Goal: Task Accomplishment & Management: Use online tool/utility

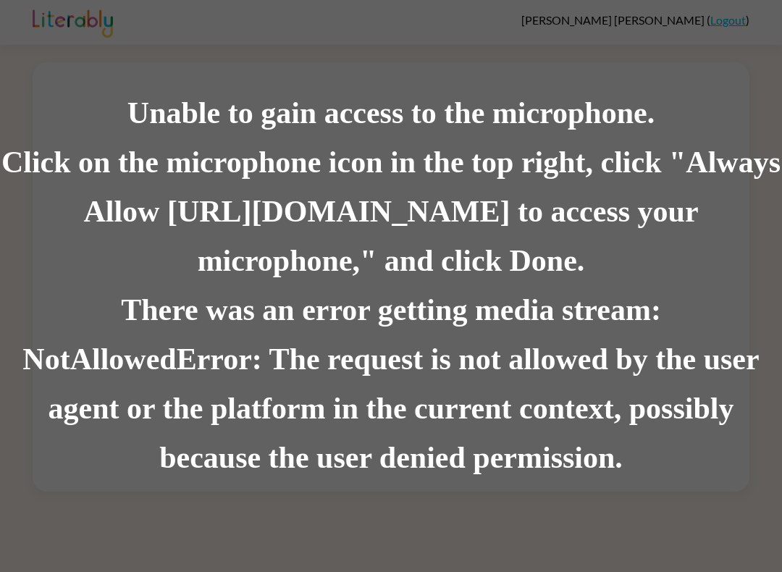
click at [21, 436] on div "There was an error getting media stream: NotAllowedError: The request is not al…" at bounding box center [391, 384] width 782 height 197
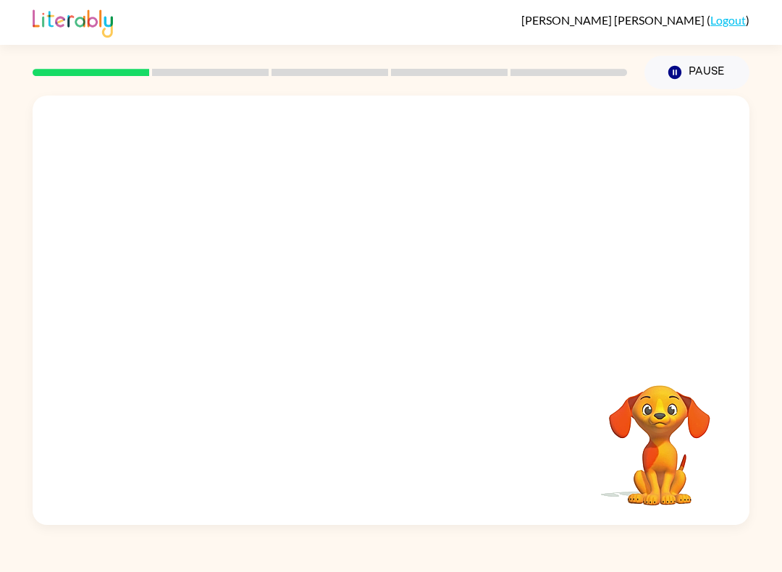
click at [730, 25] on link "Logout" at bounding box center [727, 20] width 35 height 14
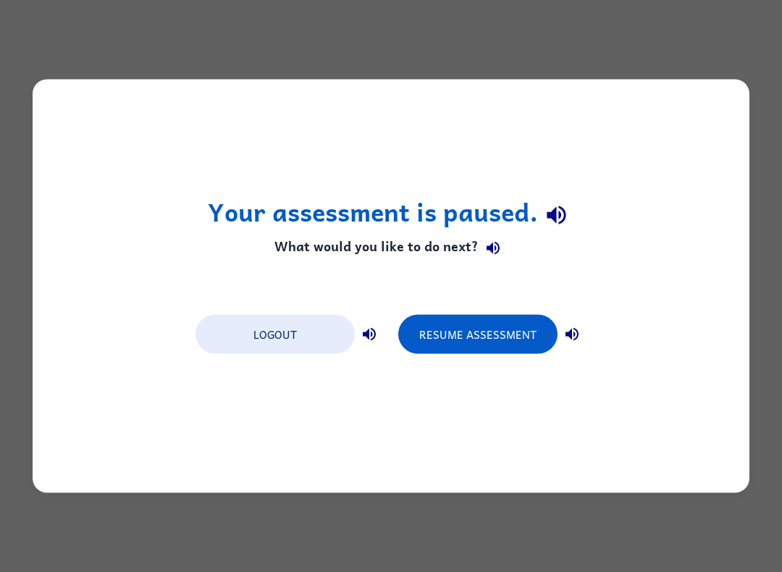
click at [299, 339] on button "Logout" at bounding box center [274, 334] width 159 height 39
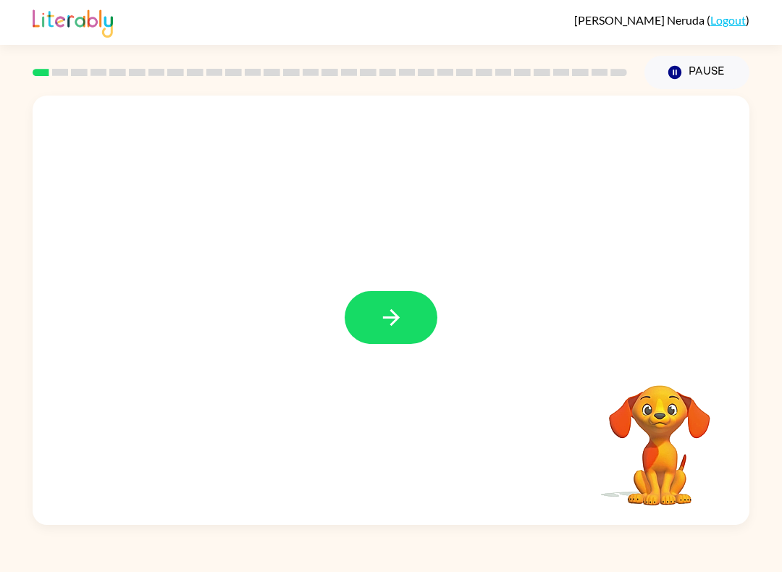
click at [384, 316] on icon "button" at bounding box center [391, 317] width 25 height 25
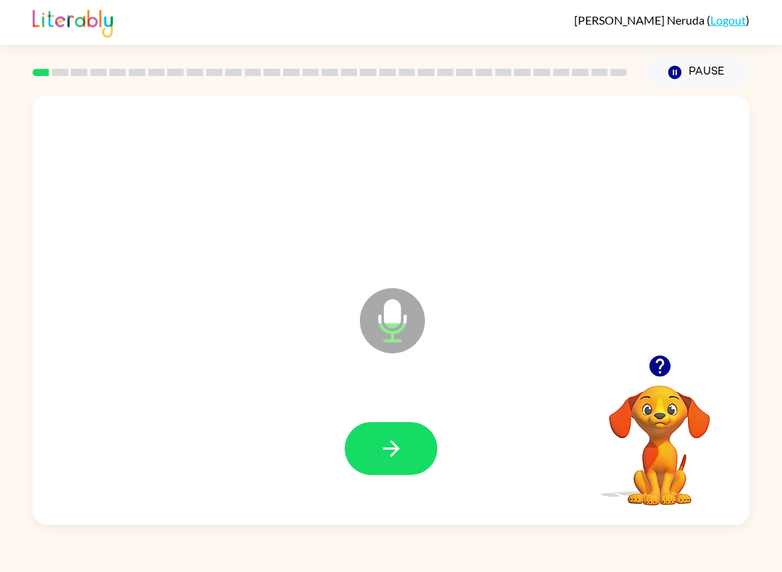
click at [400, 449] on icon "button" at bounding box center [391, 448] width 25 height 25
click at [386, 443] on icon "button" at bounding box center [391, 448] width 25 height 25
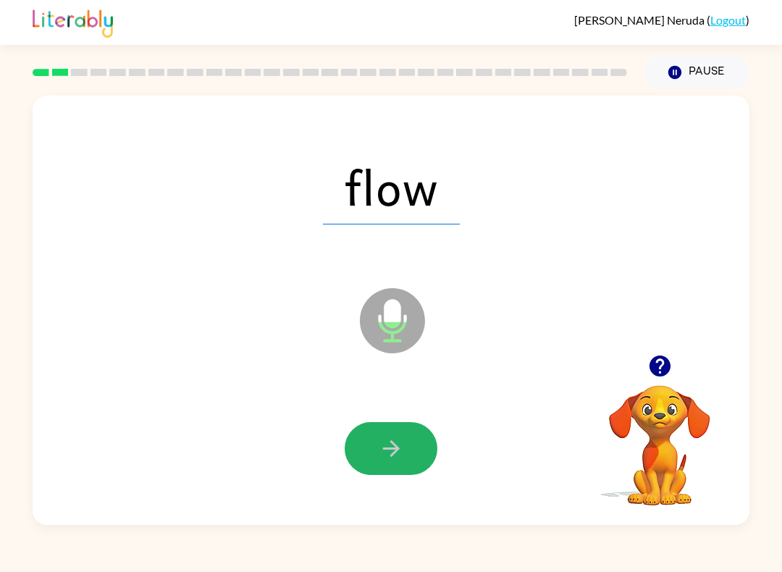
click at [393, 468] on button "button" at bounding box center [391, 448] width 93 height 53
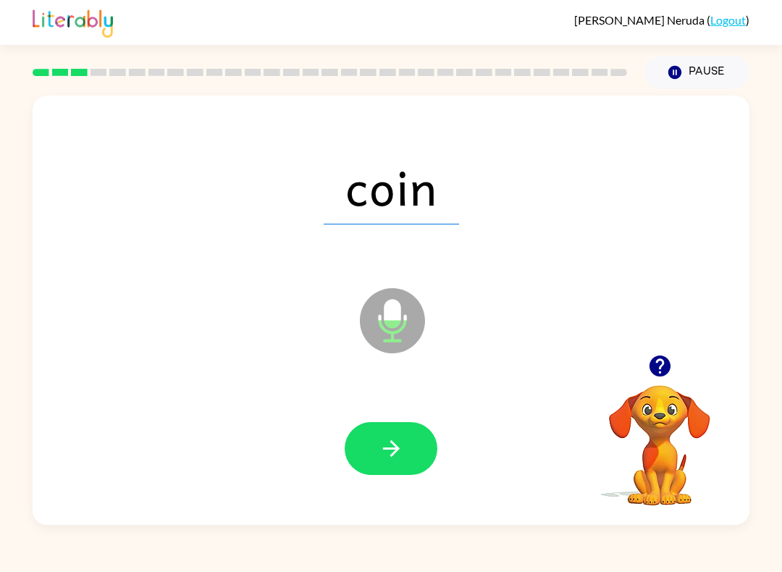
click at [387, 450] on icon "button" at bounding box center [391, 448] width 25 height 25
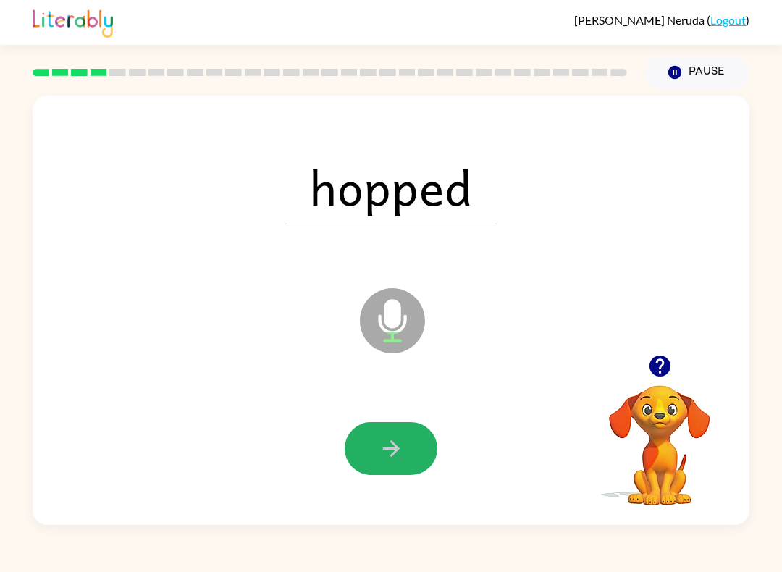
click at [387, 436] on button "button" at bounding box center [391, 448] width 93 height 53
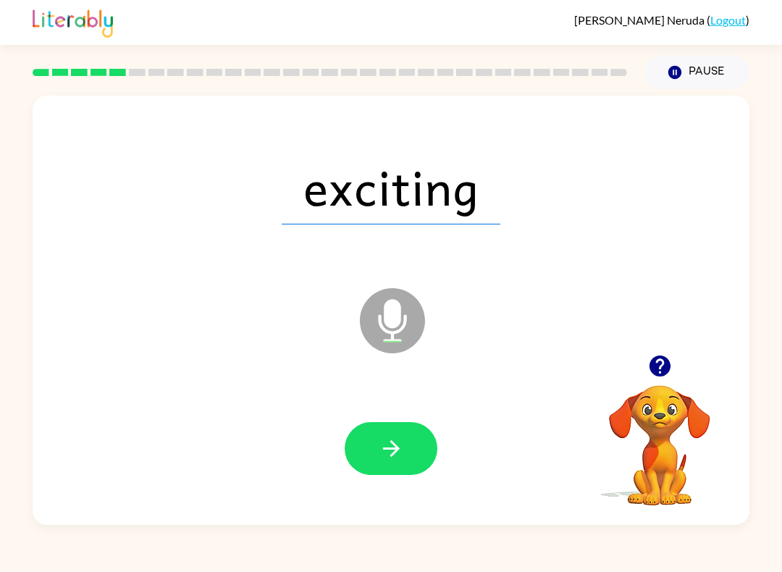
click at [371, 454] on button "button" at bounding box center [391, 448] width 93 height 53
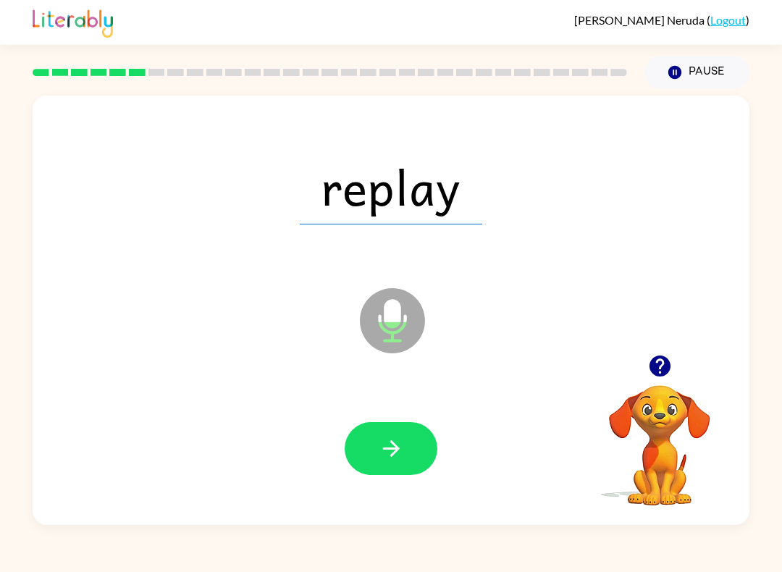
click at [388, 474] on button "button" at bounding box center [391, 448] width 93 height 53
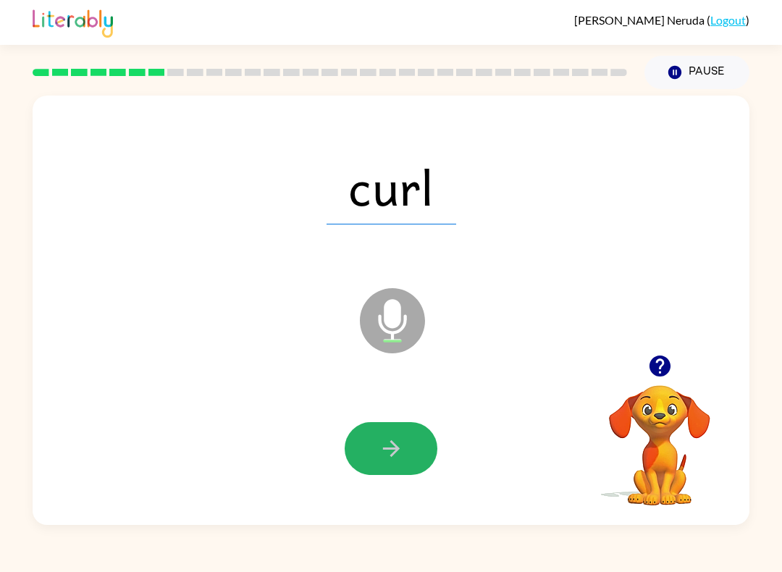
click at [385, 454] on icon "button" at bounding box center [391, 448] width 25 height 25
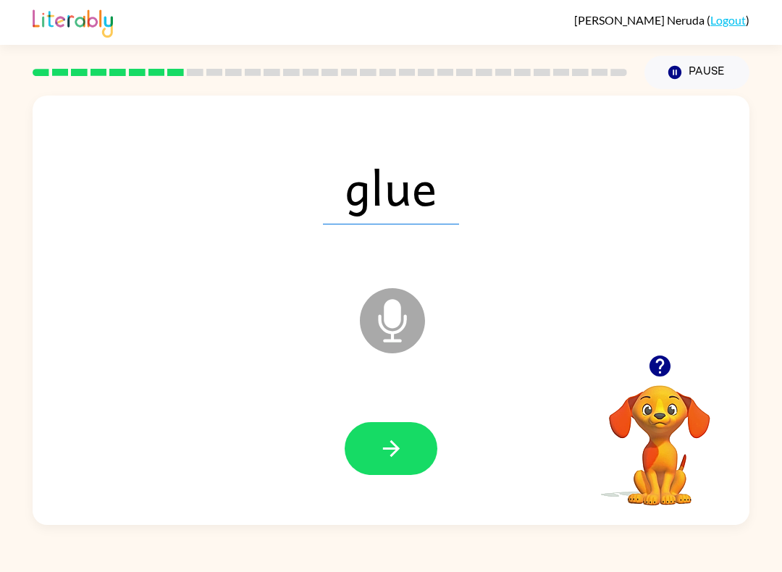
click at [399, 442] on icon "button" at bounding box center [391, 448] width 25 height 25
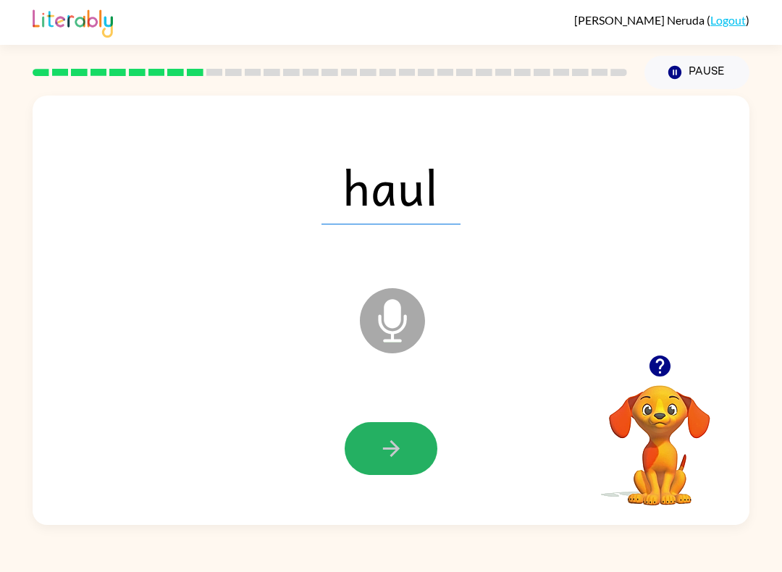
click at [382, 450] on icon "button" at bounding box center [391, 448] width 25 height 25
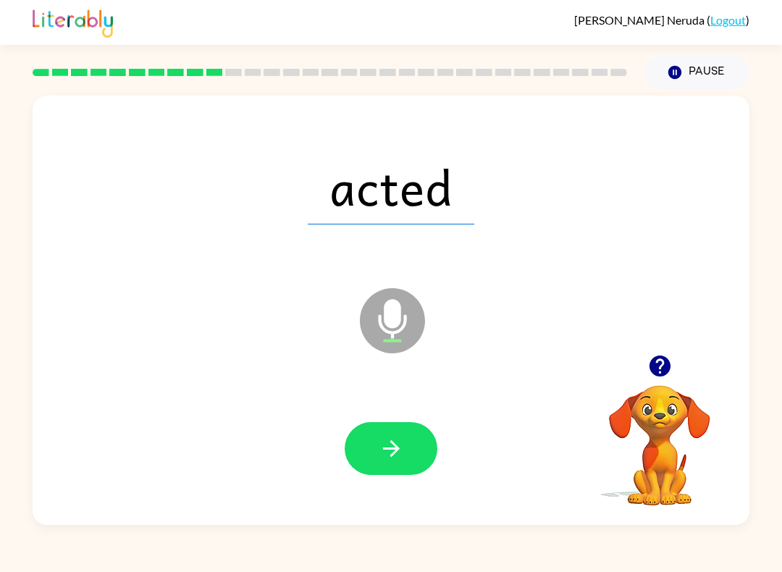
click at [388, 448] on icon "button" at bounding box center [391, 448] width 25 height 25
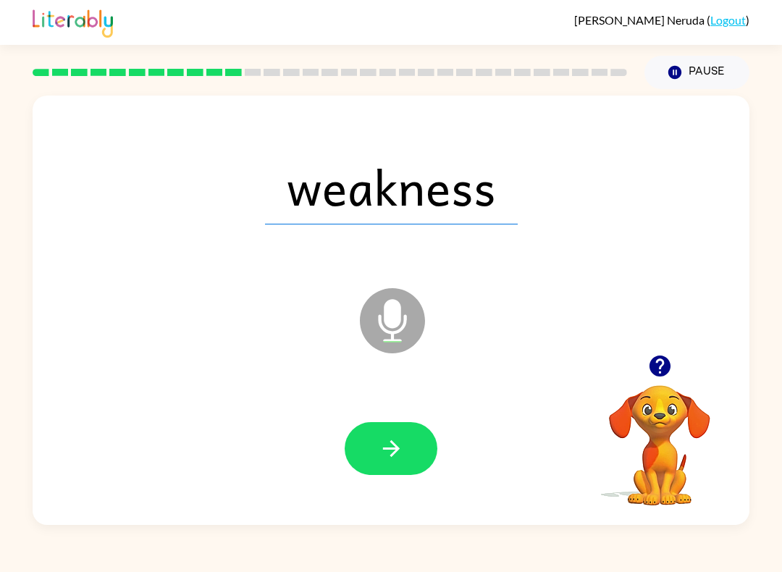
click at [402, 447] on icon "button" at bounding box center [391, 448] width 25 height 25
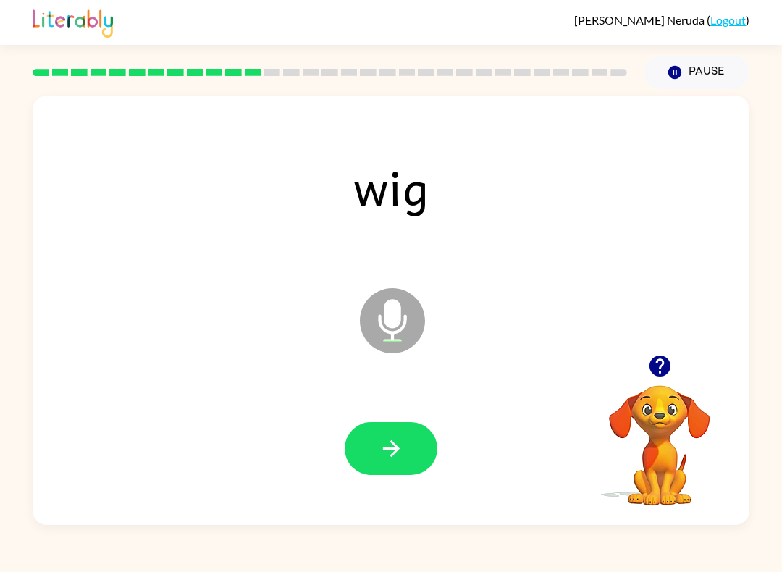
click at [390, 468] on button "button" at bounding box center [391, 448] width 93 height 53
click at [394, 449] on icon "button" at bounding box center [390, 448] width 17 height 17
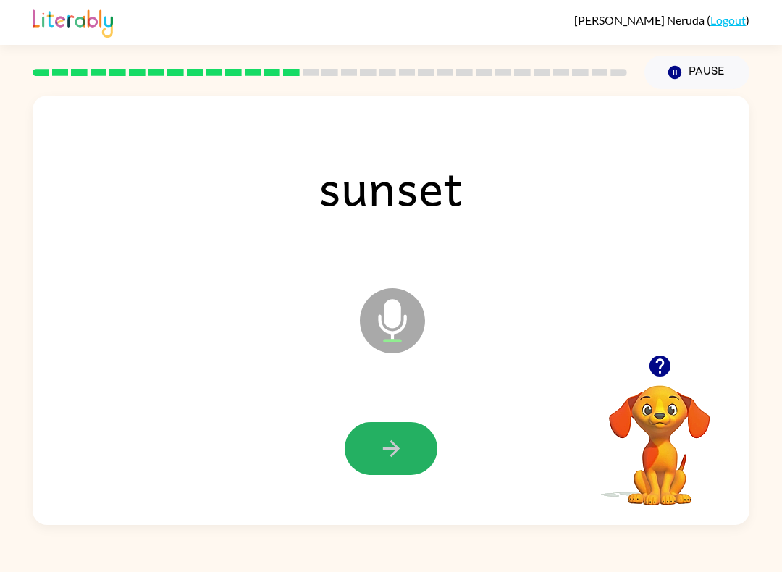
click at [379, 452] on icon "button" at bounding box center [391, 448] width 25 height 25
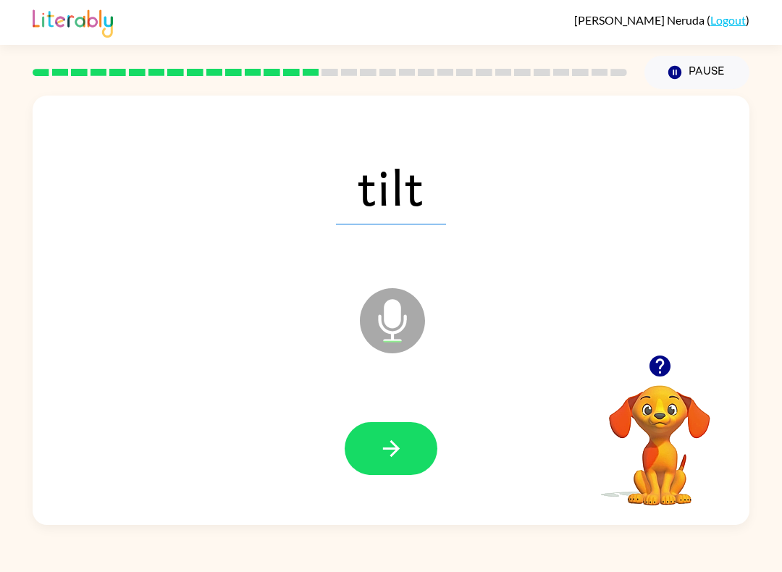
click at [379, 457] on icon "button" at bounding box center [391, 448] width 25 height 25
click at [389, 459] on icon "button" at bounding box center [391, 448] width 25 height 25
click at [381, 451] on icon "button" at bounding box center [391, 448] width 25 height 25
click at [390, 443] on icon "button" at bounding box center [391, 448] width 25 height 25
click at [392, 446] on icon "button" at bounding box center [391, 448] width 25 height 25
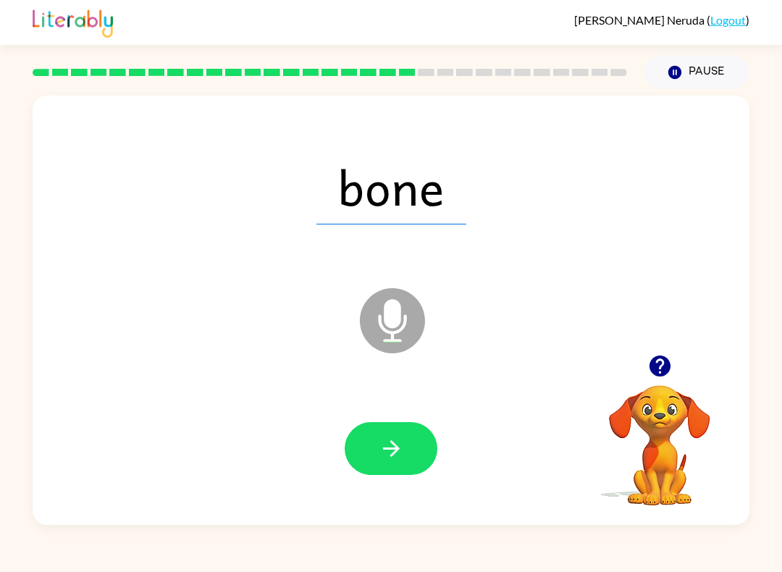
click at [385, 464] on button "button" at bounding box center [391, 448] width 93 height 53
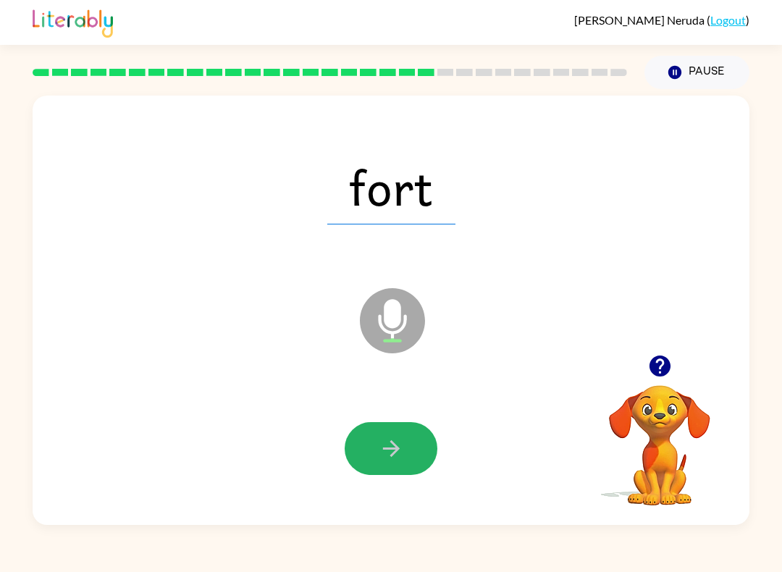
click at [379, 460] on icon "button" at bounding box center [391, 448] width 25 height 25
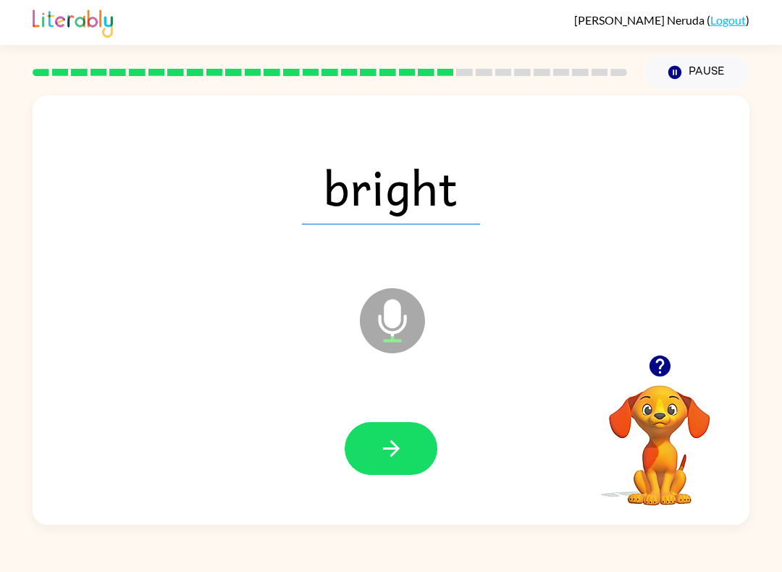
click at [396, 452] on icon "button" at bounding box center [390, 448] width 17 height 17
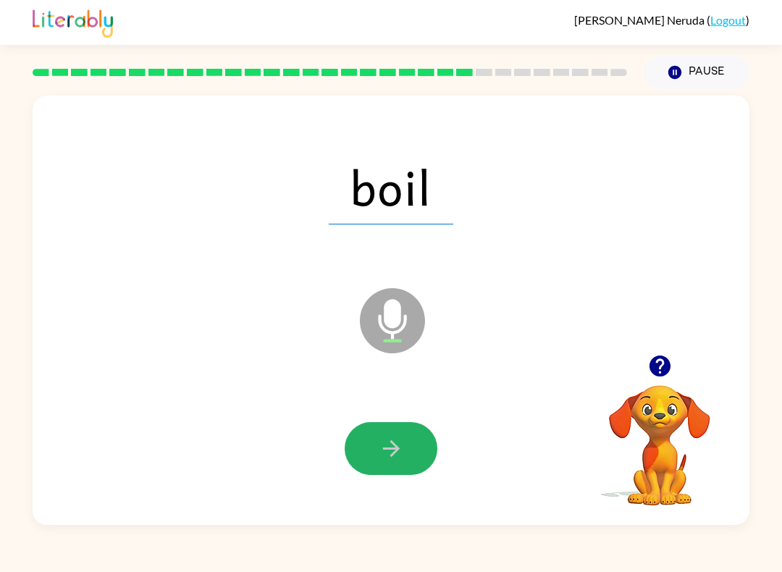
click at [384, 453] on icon "button" at bounding box center [391, 448] width 25 height 25
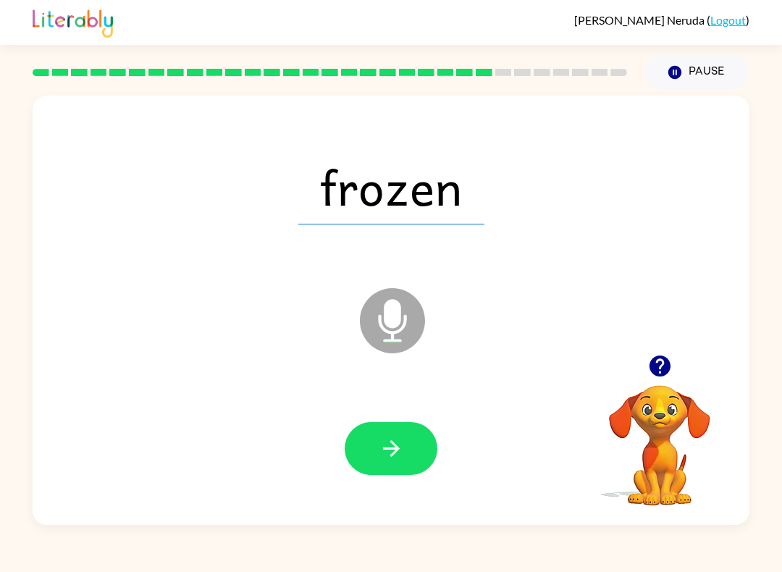
click at [379, 462] on button "button" at bounding box center [391, 448] width 93 height 53
click at [398, 460] on icon "button" at bounding box center [391, 448] width 25 height 25
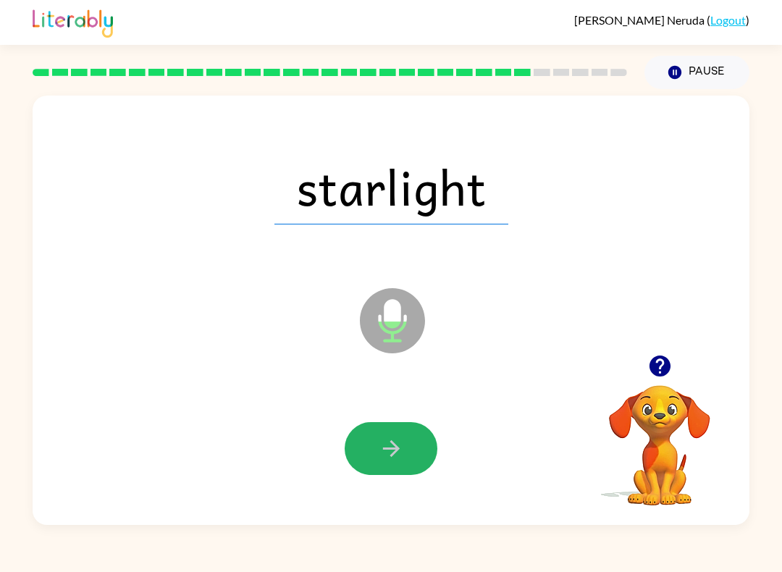
click at [387, 458] on icon "button" at bounding box center [391, 448] width 25 height 25
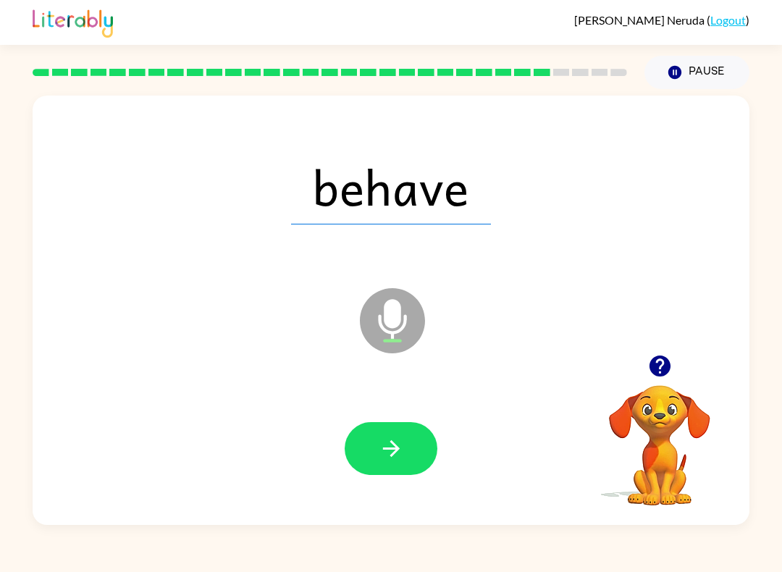
click at [389, 461] on icon "button" at bounding box center [391, 448] width 25 height 25
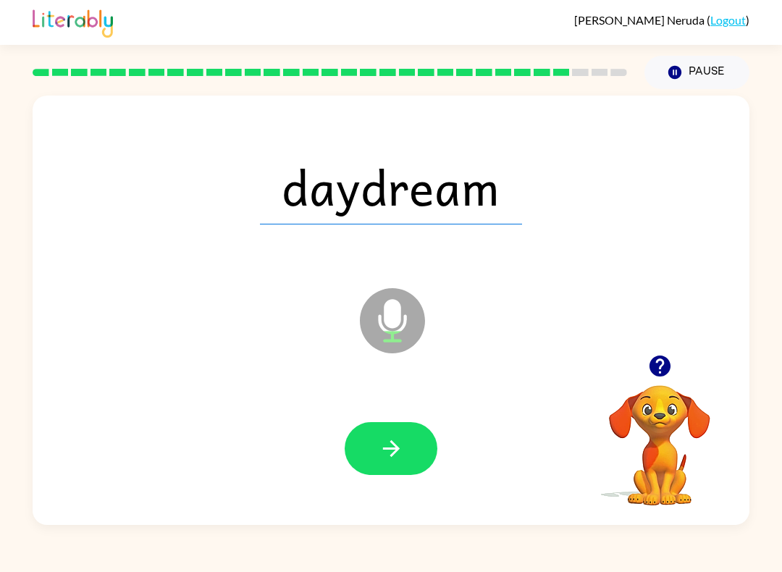
click at [410, 449] on button "button" at bounding box center [391, 448] width 93 height 53
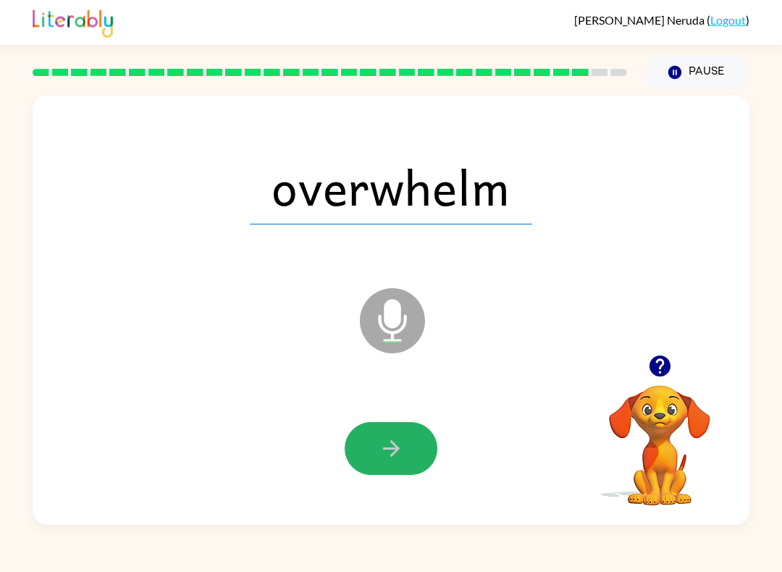
click at [395, 450] on icon "button" at bounding box center [390, 448] width 17 height 17
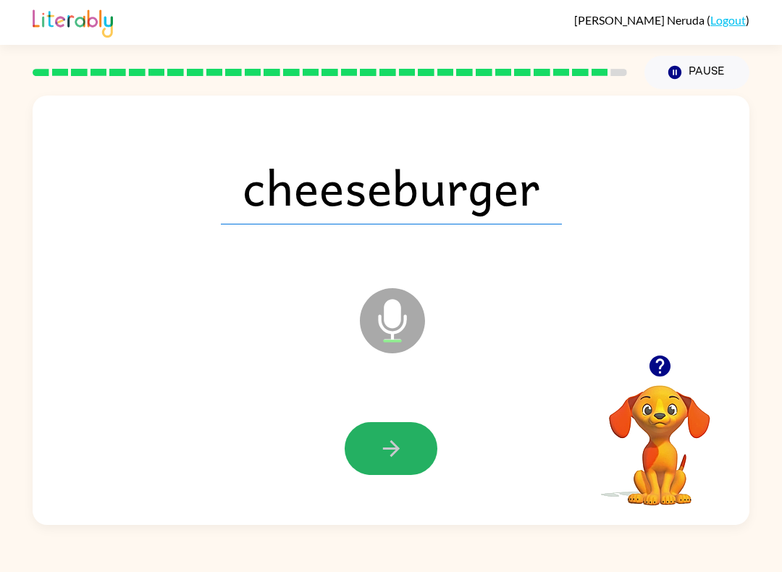
click at [390, 447] on icon "button" at bounding box center [391, 448] width 25 height 25
